Goal: Transaction & Acquisition: Purchase product/service

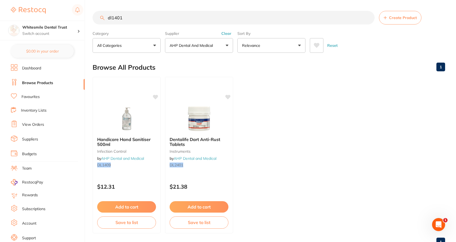
scroll to position [15, 0]
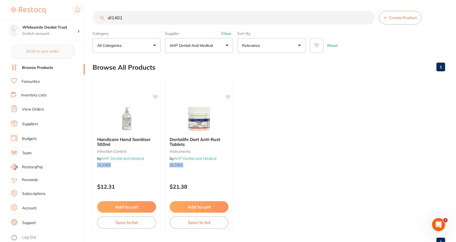
click at [41, 109] on link "View Orders" at bounding box center [33, 109] width 22 height 5
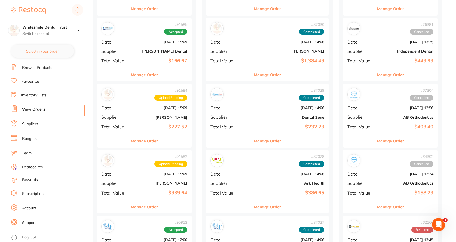
scroll to position [163, 0]
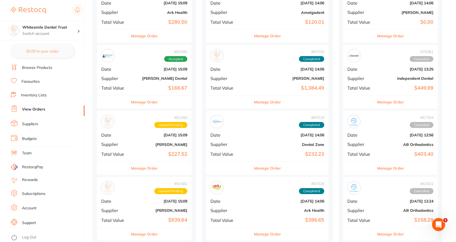
click at [160, 81] on div "# 91585 Accepted Date [DATE] 15:09 Supplier [PERSON_NAME] Dental Total Value $1…" at bounding box center [144, 70] width 95 height 50
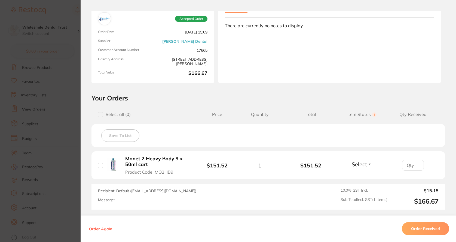
scroll to position [82, 0]
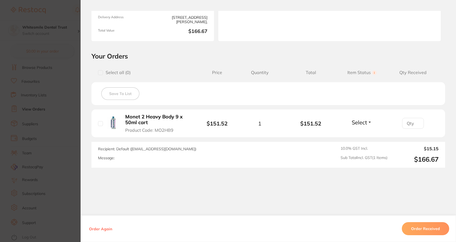
click at [64, 81] on section "Order ID: Restocq- 91585 Order Information Accepted Order Order Date [DATE] 15:…" at bounding box center [228, 121] width 456 height 242
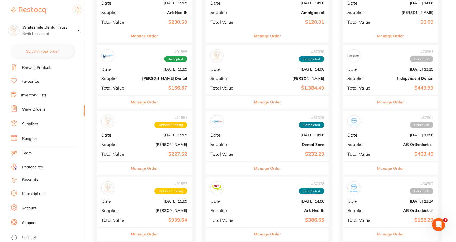
scroll to position [82, 0]
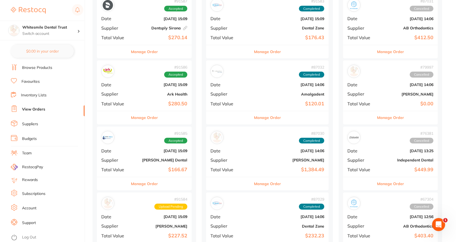
click at [149, 87] on div "# 91586 Accepted Date [DATE] 15:09 Supplier Ark Health Total Value $280.50" at bounding box center [144, 85] width 95 height 50
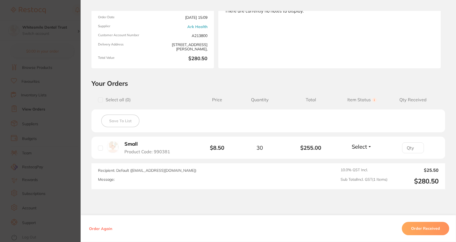
click at [82, 103] on section "Your Orders Select all ( 0 ) Price Quantity Total Item Status You can use this …" at bounding box center [268, 134] width 375 height 110
click at [70, 103] on section "Order ID: Restocq- 91586 Order Information Accepted Order Order Date [DATE] 15:…" at bounding box center [228, 121] width 456 height 242
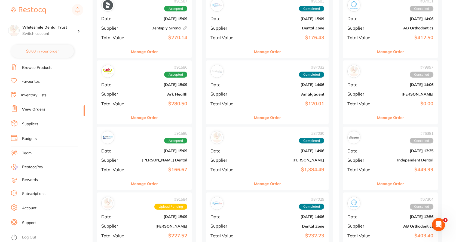
click at [136, 162] on div "# 91585 Accepted Date [DATE] 15:09 Supplier [PERSON_NAME] Dental Total Value $1…" at bounding box center [144, 151] width 95 height 50
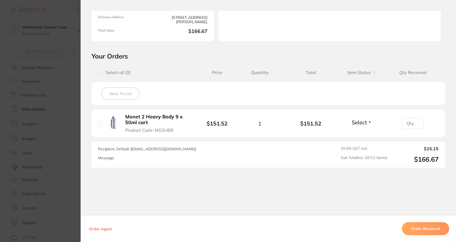
click at [62, 142] on section "Order ID: Restocq- 91585 Order Information Accepted Order Order Date [DATE] 15:…" at bounding box center [228, 121] width 456 height 242
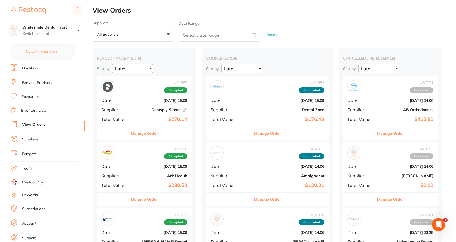
click at [46, 83] on link "Browse Products" at bounding box center [37, 82] width 30 height 5
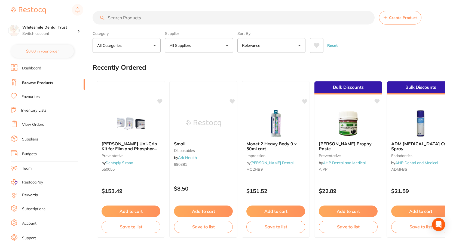
drag, startPoint x: 147, startPoint y: 20, endPoint x: 118, endPoint y: 18, distance: 29.2
paste input "Dentalife Handicare Hand & Body Wash 500ml"
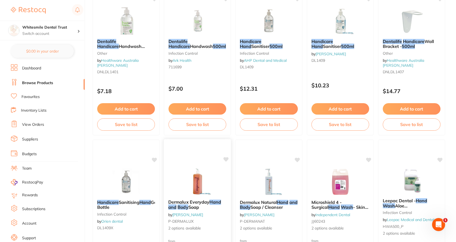
scroll to position [544, 0]
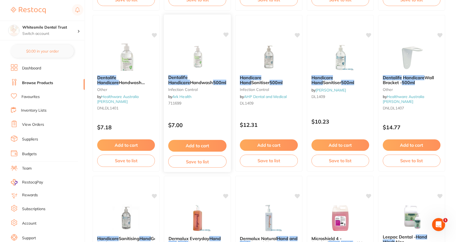
type input "Dentalife Handicare Hand & Body Wash 500ml"
click at [185, 77] on em "Dentalife" at bounding box center [177, 77] width 19 height 5
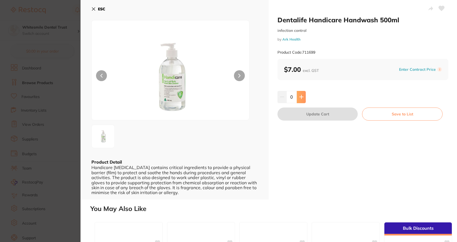
click at [299, 97] on icon at bounding box center [301, 97] width 4 height 4
type input "4"
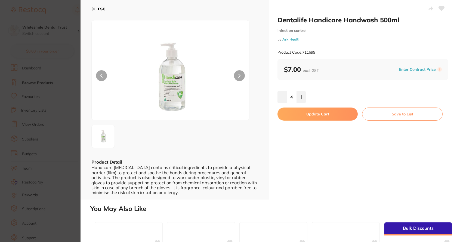
click at [304, 110] on button "Update Cart" at bounding box center [317, 113] width 80 height 13
checkbox input "false"
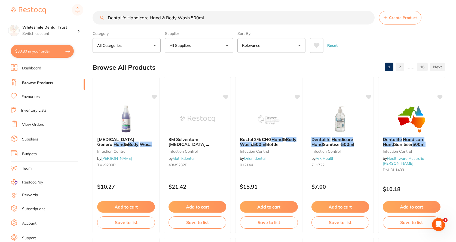
click at [216, 50] on button "All Suppliers" at bounding box center [199, 45] width 68 height 15
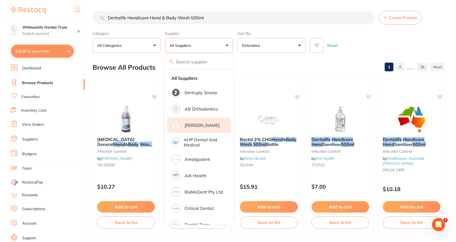
click at [199, 123] on p "[PERSON_NAME]" at bounding box center [201, 125] width 35 height 5
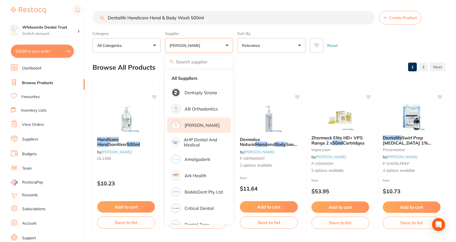
click at [351, 37] on div "Reset" at bounding box center [375, 43] width 131 height 19
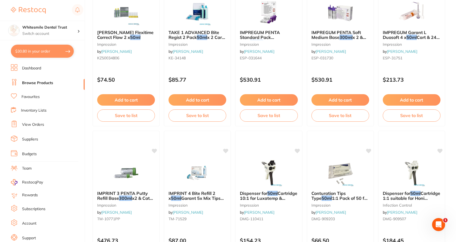
scroll to position [1333, 0]
